Goal: Task Accomplishment & Management: Complete application form

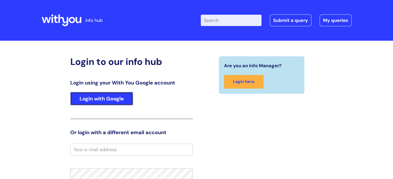
click at [118, 102] on link "Login with Google" at bounding box center [101, 98] width 63 height 13
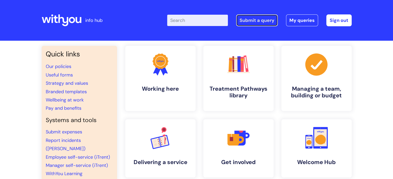
click at [268, 25] on link "Submit a query" at bounding box center [257, 20] width 42 height 12
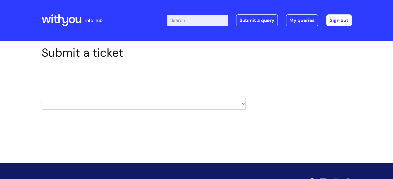
click at [169, 99] on select "HR / People IT and Support Clinical Drug Alerts Finance Accounts Data Support T…" at bounding box center [144, 104] width 204 height 12
select select "it_and_support"
click at [42, 98] on select "HR / People IT and Support Clinical Drug Alerts Finance Accounts Data Support T…" at bounding box center [144, 104] width 204 height 12
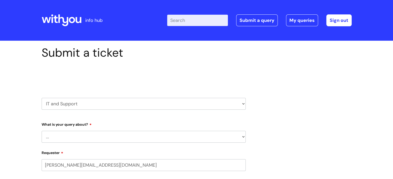
select select "80004286533"
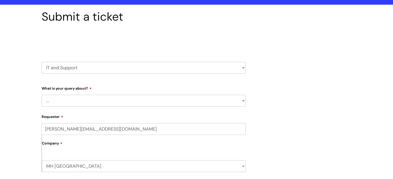
scroll to position [52, 0]
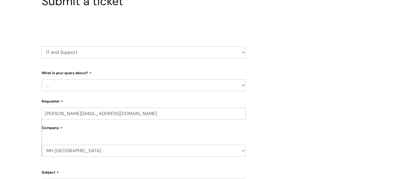
click at [84, 85] on select "... Mobile Phone Reset & MFA Accounts, Starters and Leavers IT Hardware issue I…" at bounding box center [144, 86] width 204 height 12
select select "I need help logging in"
click at [42, 80] on select "... Mobile Phone Reset & MFA Accounts, Starters and Leavers IT Hardware issue I…" at bounding box center [144, 86] width 204 height 12
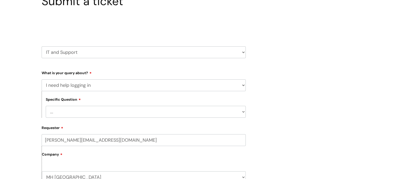
click at [75, 116] on select "... I need help logging into my laptop/chromebook I need access or help logging…" at bounding box center [146, 112] width 200 height 12
select select "I need access or help logging into a system, including Single Sign On"
click at [46, 106] on select "... I need help logging into my laptop/chromebook I need access or help logging…" at bounding box center [146, 112] width 200 height 12
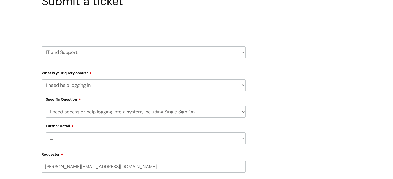
click at [74, 140] on select "... Nebula Halo IT Portal PCMIS Ulysses iTrent CJSM NHS email Summary Care Reco…" at bounding box center [146, 139] width 200 height 12
select select "NHS email"
click at [46, 133] on select "... Nebula Halo IT Portal PCMIS Ulysses iTrent CJSM NHS email Summary Care Reco…" at bounding box center [146, 139] width 200 height 12
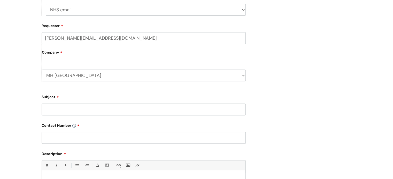
scroll to position [207, 0]
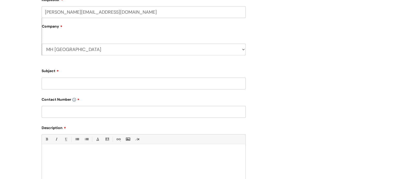
click at [74, 84] on input "Subject" at bounding box center [144, 84] width 204 height 12
type input "KM Talking Therapies email cannot reset password"
click at [150, 113] on input "text" at bounding box center [144, 112] width 204 height 12
type input "07883730484"
click at [156, 152] on p at bounding box center [144, 153] width 196 height 5
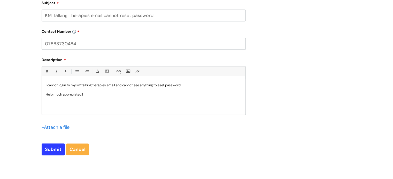
scroll to position [284, 0]
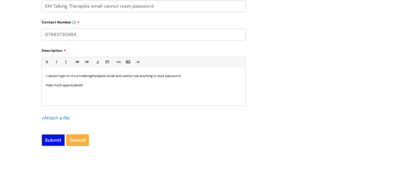
click at [50, 139] on input "Submit" at bounding box center [53, 141] width 23 height 12
type input "Please Wait..."
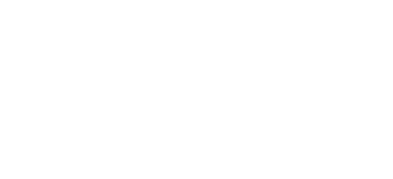
select select "I need help logging in"
select select "I need access or help logging into a system, including Single Sign On"
select select "NHS email"
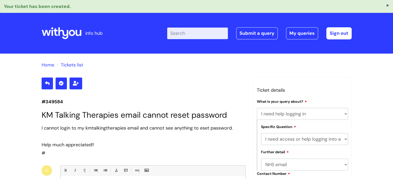
scroll to position [95, 0]
